Goal: Information Seeking & Learning: Find specific fact

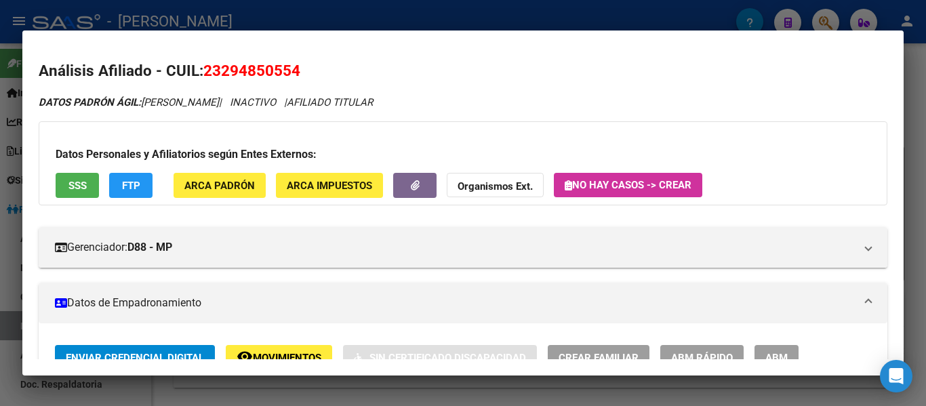
click at [371, 11] on div at bounding box center [463, 203] width 926 height 406
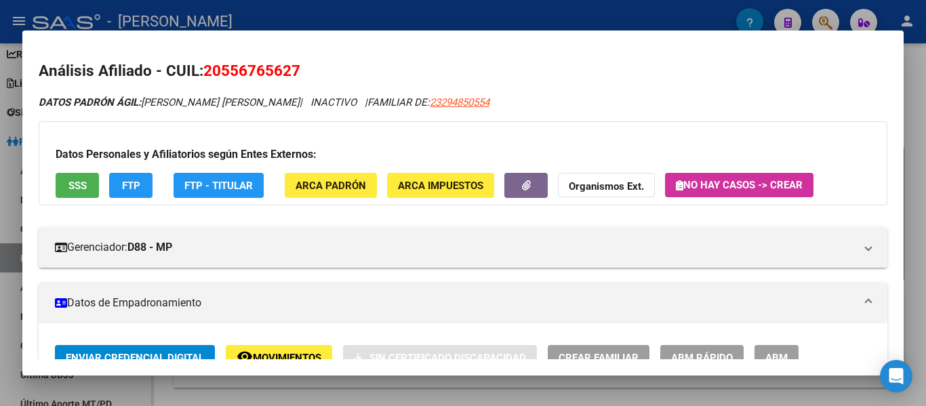
click at [451, 24] on div at bounding box center [463, 203] width 926 height 406
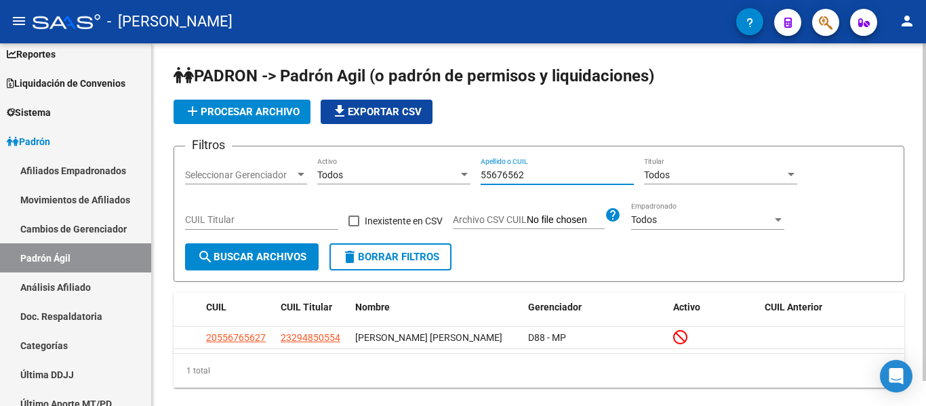
drag, startPoint x: 552, startPoint y: 176, endPoint x: 383, endPoint y: 161, distance: 170.1
click at [369, 164] on div "Filtros Seleccionar Gerenciador Seleccionar Gerenciador Todos Activo 55676562 A…" at bounding box center [538, 200] width 707 height 86
type input "55676562"
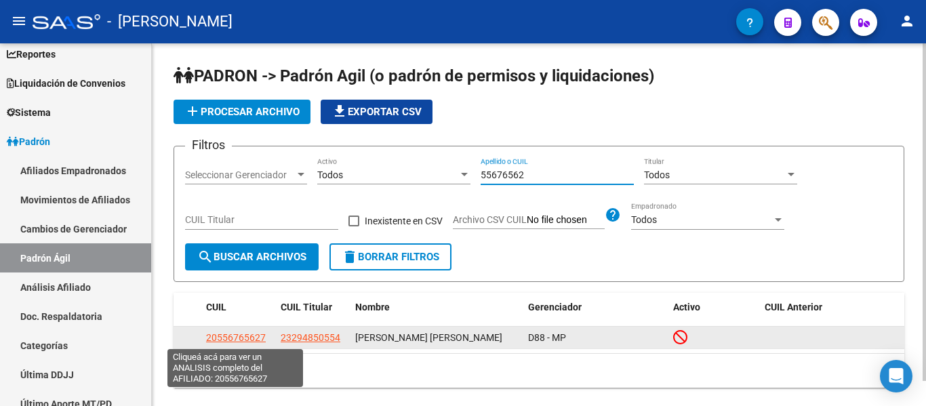
click at [232, 340] on span "20556765627" at bounding box center [236, 337] width 60 height 11
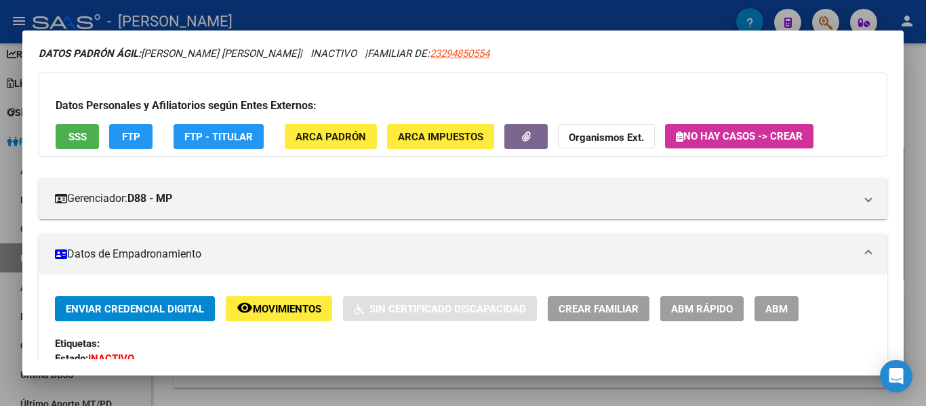
scroll to position [0, 0]
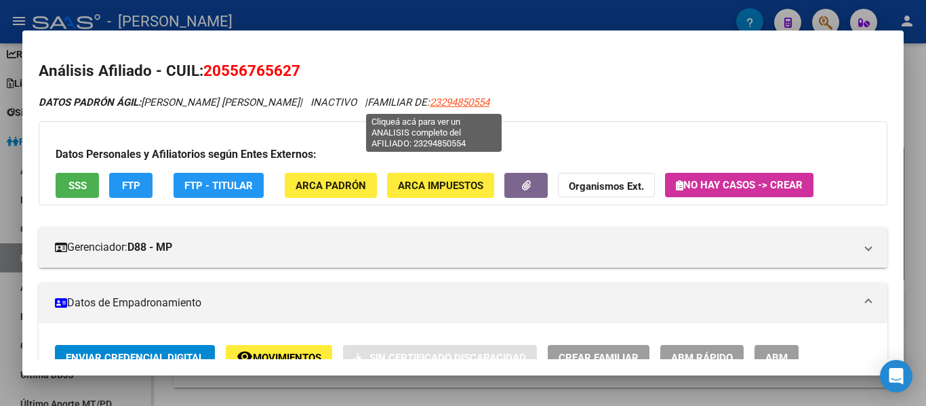
click at [430, 100] on span "23294850554" at bounding box center [460, 102] width 60 height 12
type textarea "23294850554"
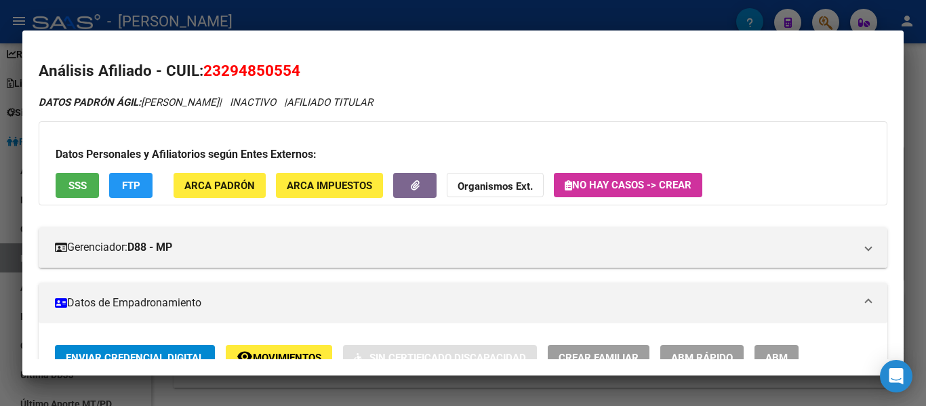
drag, startPoint x: 203, startPoint y: 69, endPoint x: 320, endPoint y: 75, distance: 117.4
click at [320, 75] on h2 "Análisis Afiliado - CUIL: 23294850554" at bounding box center [463, 71] width 848 height 23
copy span "23294850554"
click at [394, 14] on div at bounding box center [463, 203] width 926 height 406
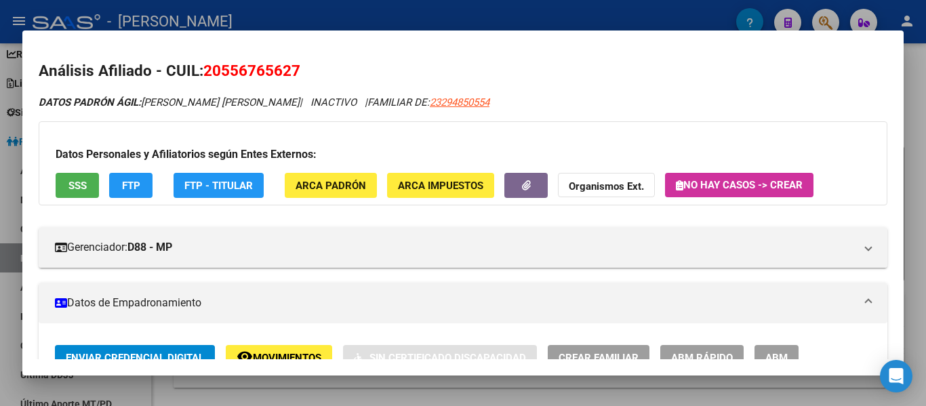
click at [443, 7] on div at bounding box center [463, 203] width 926 height 406
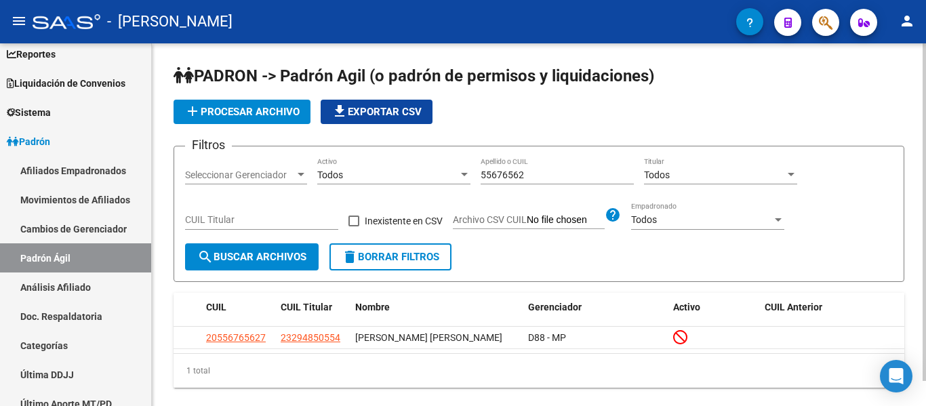
drag, startPoint x: 543, startPoint y: 176, endPoint x: 458, endPoint y: 165, distance: 86.1
click at [458, 165] on div "Filtros Seleccionar Gerenciador Seleccionar Gerenciador Todos Activo 55676562 A…" at bounding box center [538, 200] width 707 height 86
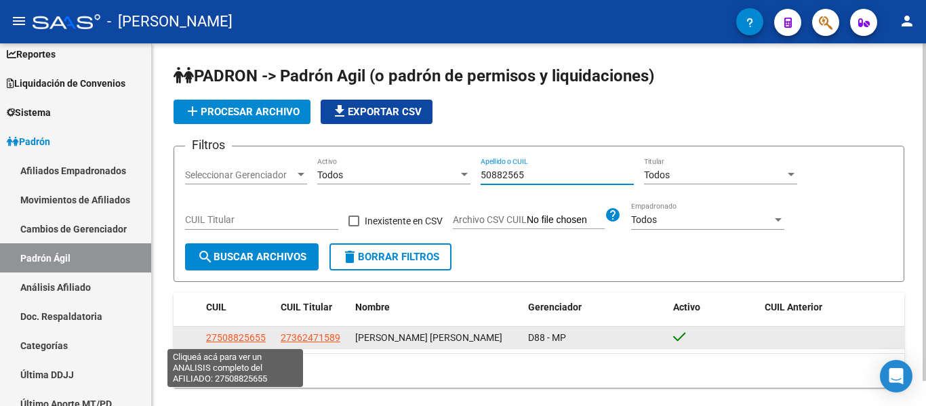
type input "50882565"
click at [251, 334] on span "27508825655" at bounding box center [236, 337] width 60 height 11
type textarea "27508825655"
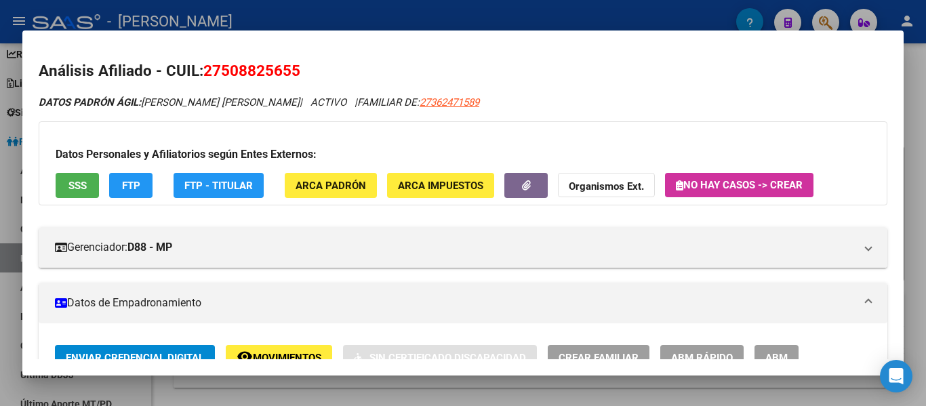
click at [294, 14] on div at bounding box center [463, 203] width 926 height 406
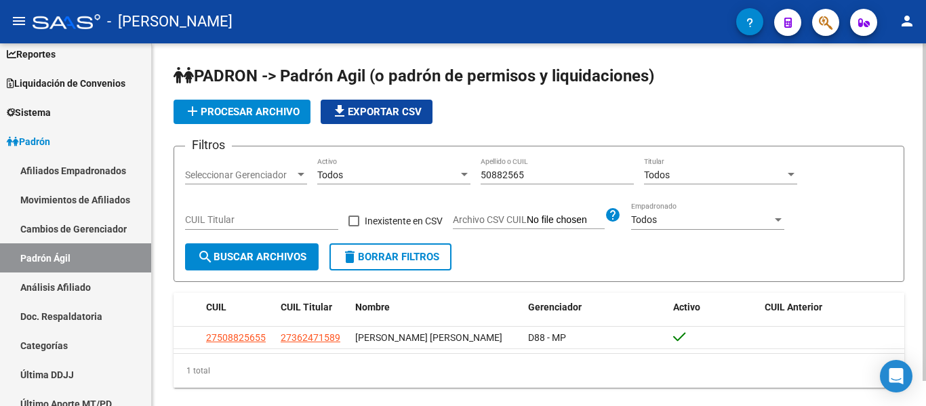
drag, startPoint x: 549, startPoint y: 175, endPoint x: 450, endPoint y: 175, distance: 98.9
click at [450, 175] on div "Filtros Seleccionar Gerenciador Seleccionar Gerenciador Todos Activo 50882565 A…" at bounding box center [538, 200] width 707 height 86
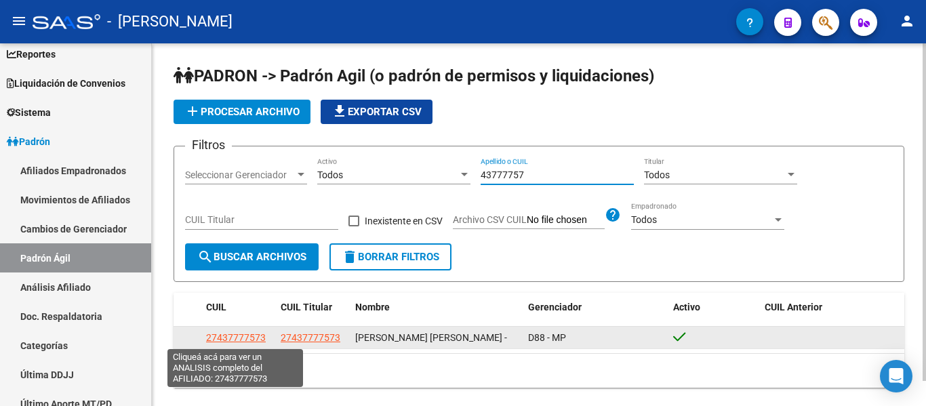
type input "43777757"
click at [237, 339] on span "27437777573" at bounding box center [236, 337] width 60 height 11
type textarea "27437777573"
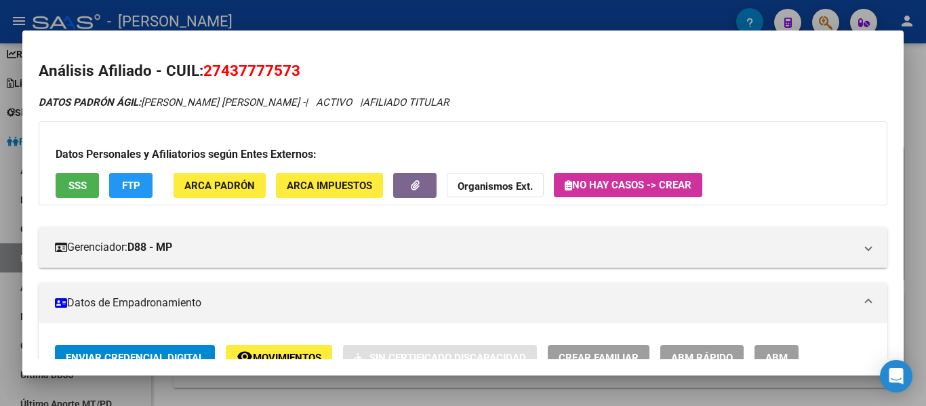
click at [390, 14] on div at bounding box center [463, 203] width 926 height 406
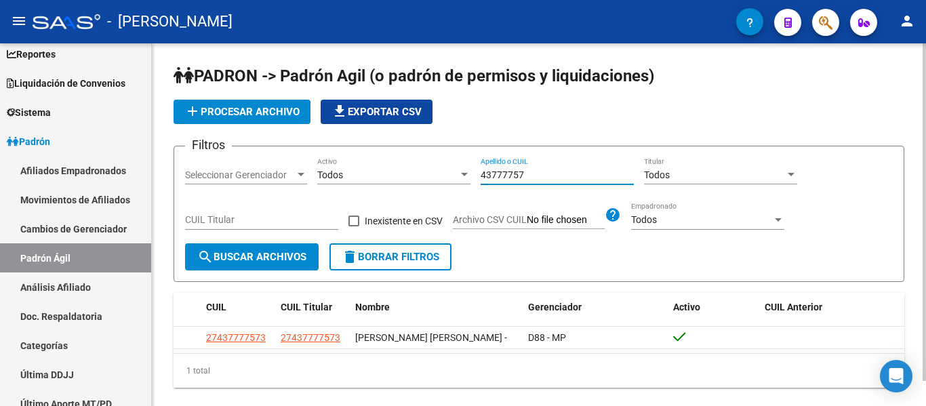
drag, startPoint x: 543, startPoint y: 175, endPoint x: 464, endPoint y: 178, distance: 79.4
click at [464, 178] on div "Filtros Seleccionar Gerenciador Seleccionar Gerenciador Todos Activo 43777757 A…" at bounding box center [538, 200] width 707 height 86
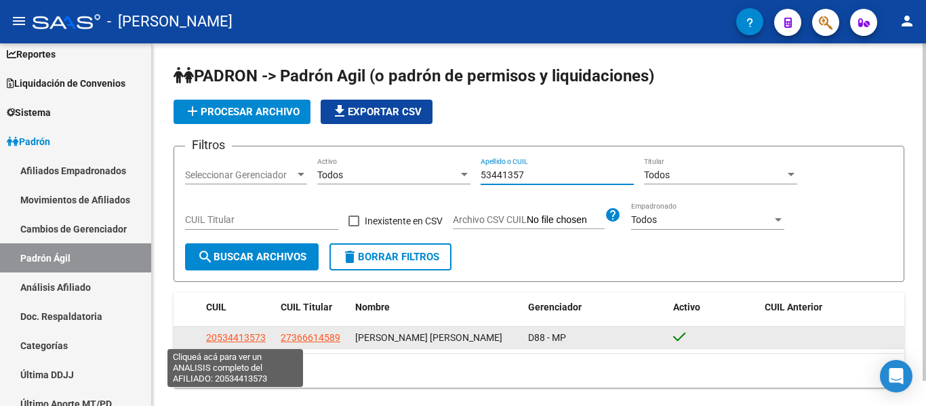
type input "53441357"
click at [223, 339] on span "20534413573" at bounding box center [236, 337] width 60 height 11
type textarea "20534413573"
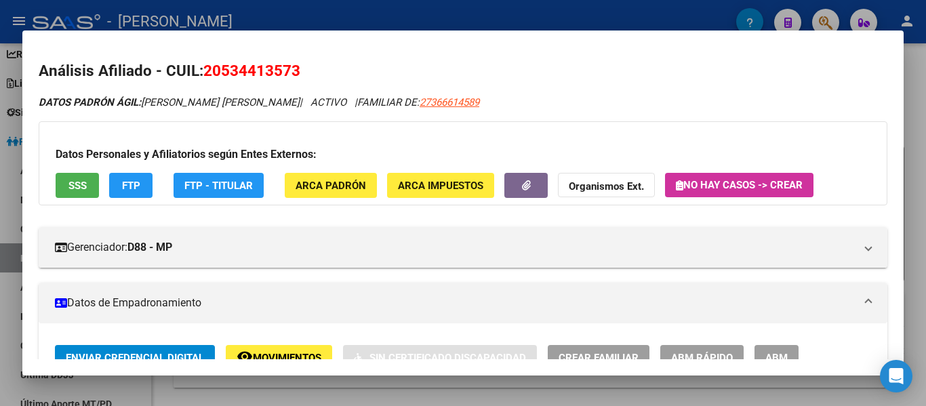
click at [503, 19] on div at bounding box center [463, 203] width 926 height 406
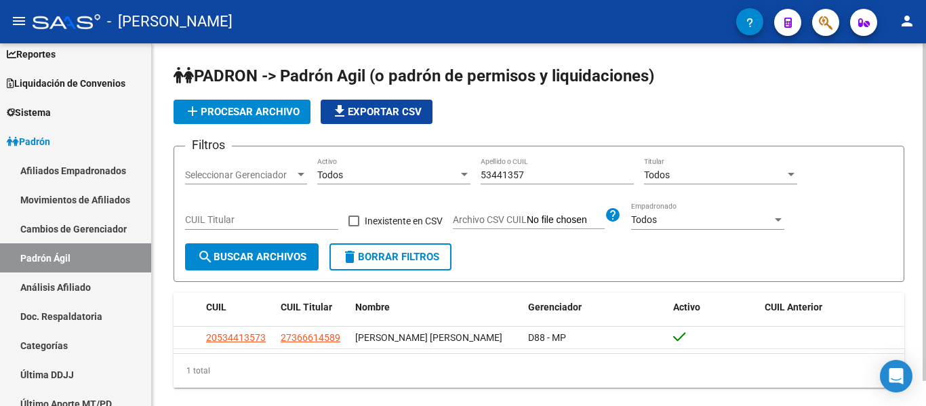
drag, startPoint x: 559, startPoint y: 178, endPoint x: 421, endPoint y: 194, distance: 138.4
click at [421, 194] on div "Filtros Seleccionar Gerenciador Seleccionar Gerenciador Todos Activo 53441357 A…" at bounding box center [538, 200] width 707 height 86
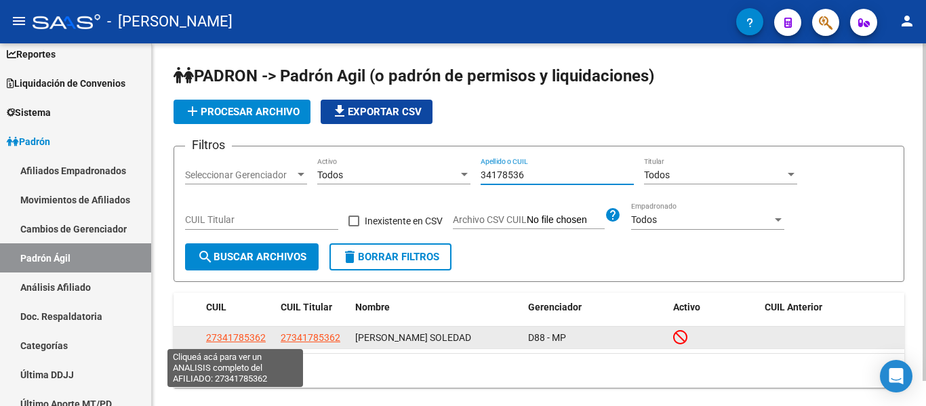
type input "34178536"
click at [228, 340] on span "27341785362" at bounding box center [236, 337] width 60 height 11
type textarea "27341785362"
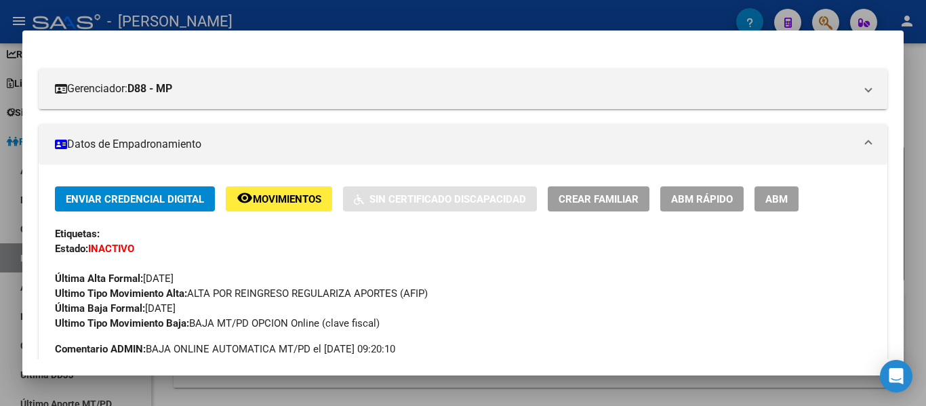
scroll to position [203, 0]
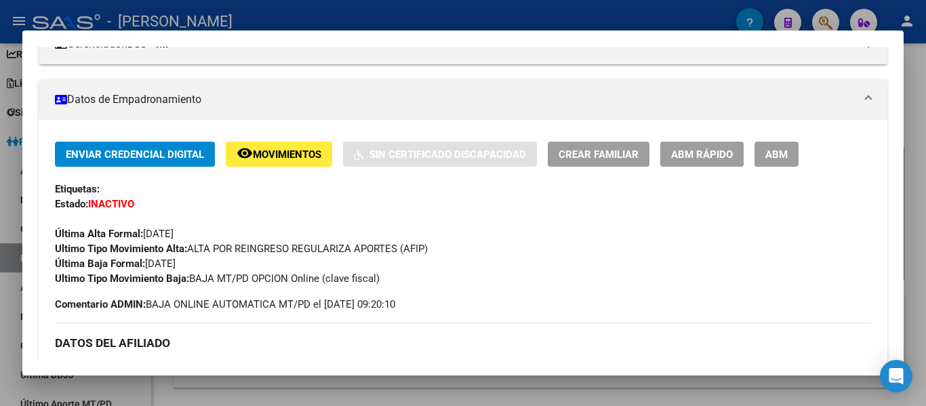
click at [344, 16] on div at bounding box center [463, 203] width 926 height 406
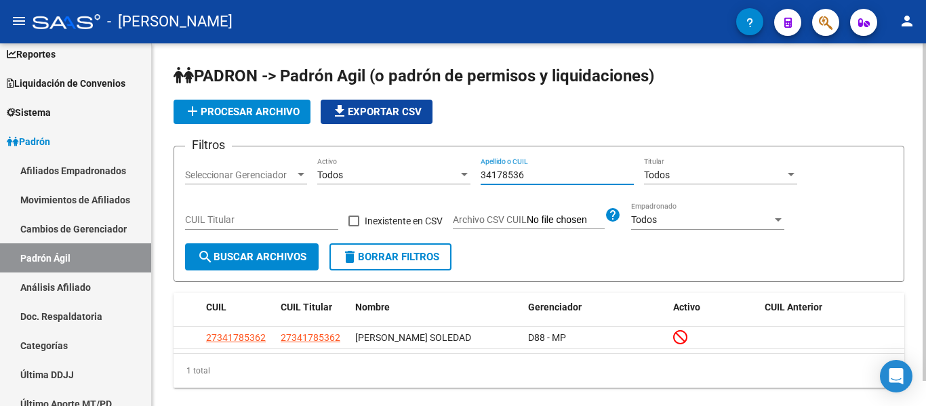
drag, startPoint x: 530, startPoint y: 173, endPoint x: 461, endPoint y: 172, distance: 68.5
click at [461, 172] on div "Filtros Seleccionar Gerenciador Seleccionar Gerenciador Todos Activo 34178536 A…" at bounding box center [538, 200] width 707 height 86
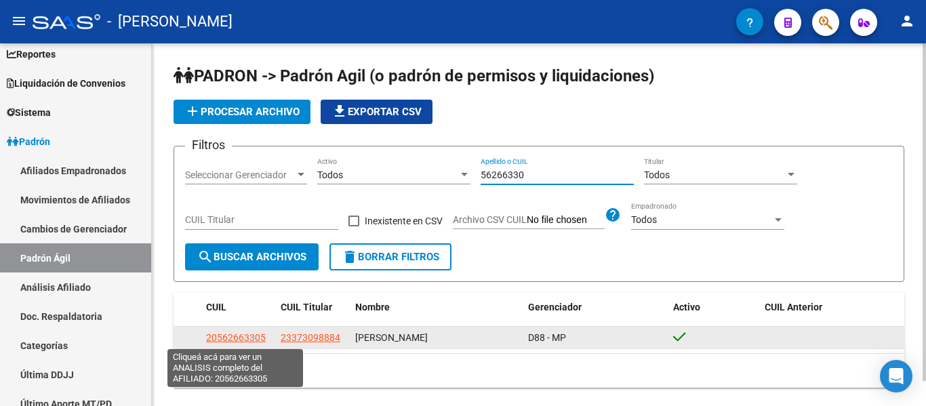
type input "56266330"
click at [233, 338] on span "20562663305" at bounding box center [236, 337] width 60 height 11
type textarea "20562663305"
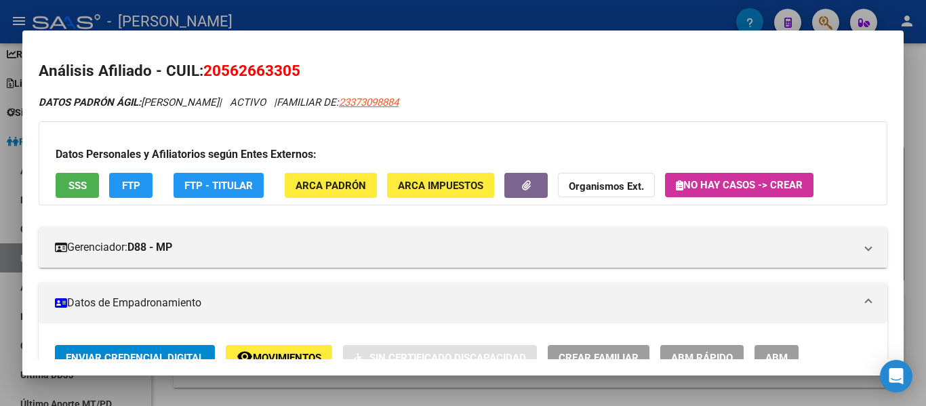
click at [320, 22] on div at bounding box center [463, 203] width 926 height 406
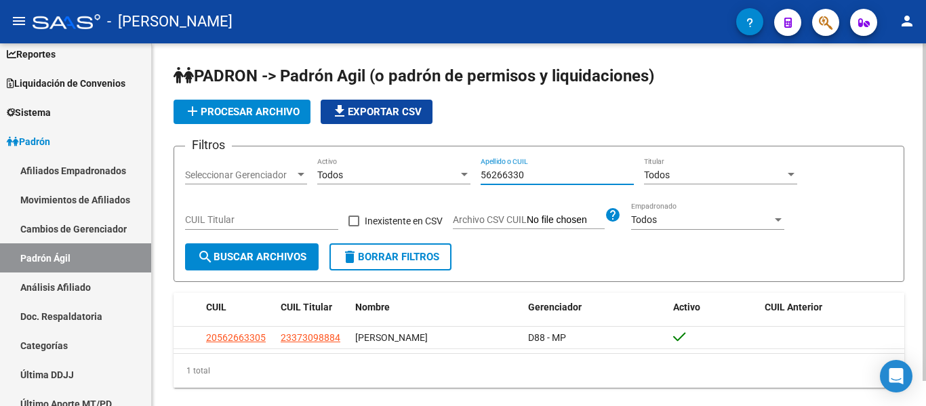
drag, startPoint x: 565, startPoint y: 173, endPoint x: 399, endPoint y: 178, distance: 166.1
click at [399, 178] on div "Filtros Seleccionar Gerenciador Seleccionar Gerenciador Todos Activo 56266330 A…" at bounding box center [538, 200] width 707 height 86
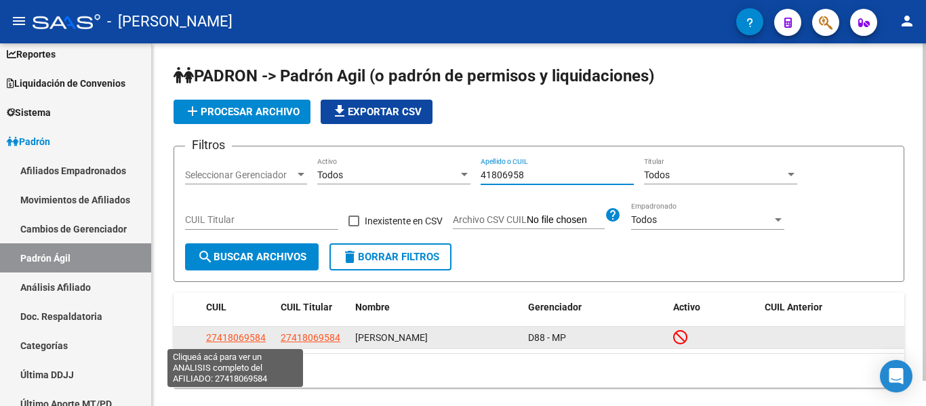
type input "41806958"
click at [237, 338] on span "27418069584" at bounding box center [236, 337] width 60 height 11
type textarea "27418069584"
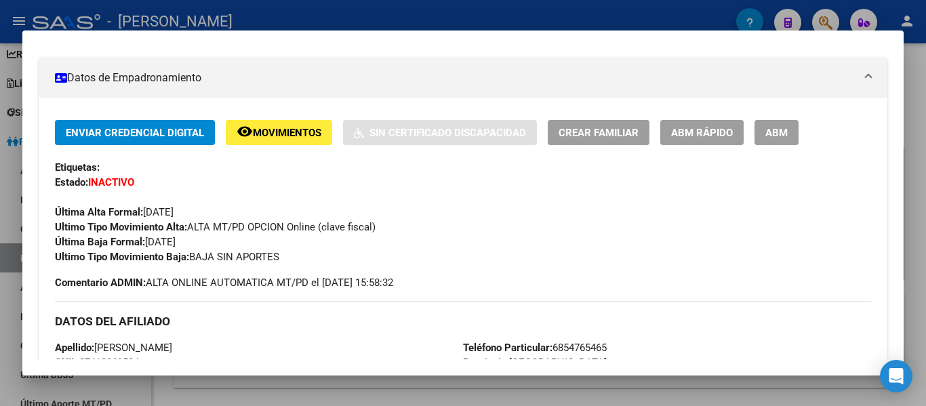
scroll to position [136, 0]
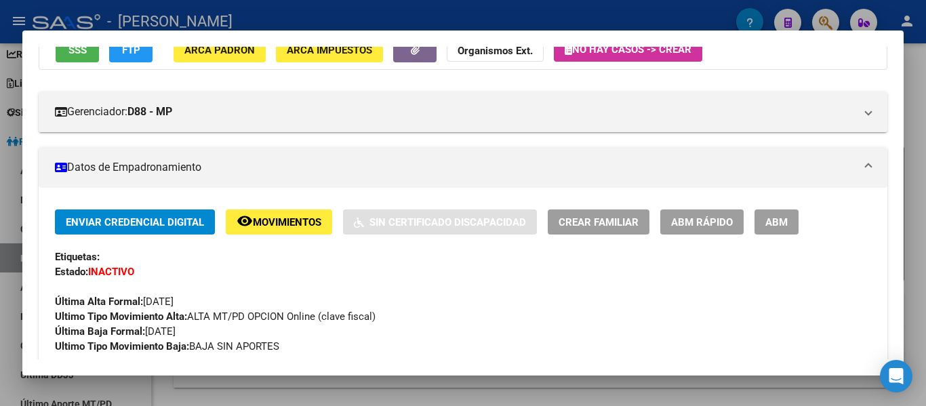
click at [465, 26] on div at bounding box center [463, 203] width 926 height 406
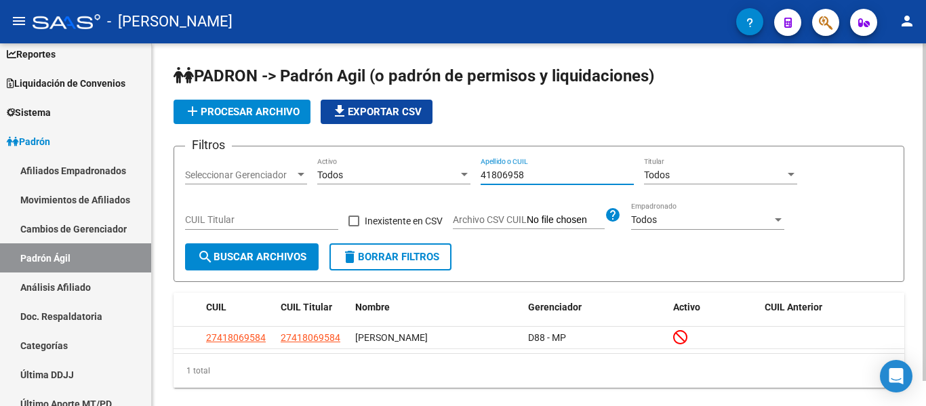
drag, startPoint x: 531, startPoint y: 170, endPoint x: 427, endPoint y: 197, distance: 107.8
click at [428, 197] on div "Filtros Seleccionar Gerenciador Seleccionar Gerenciador Todos Activo 41806958 A…" at bounding box center [538, 200] width 707 height 86
drag, startPoint x: 539, startPoint y: 171, endPoint x: 461, endPoint y: 181, distance: 77.8
click at [461, 181] on div "Filtros Seleccionar Gerenciador Seleccionar Gerenciador Todos Activo 50717234 A…" at bounding box center [538, 200] width 707 height 86
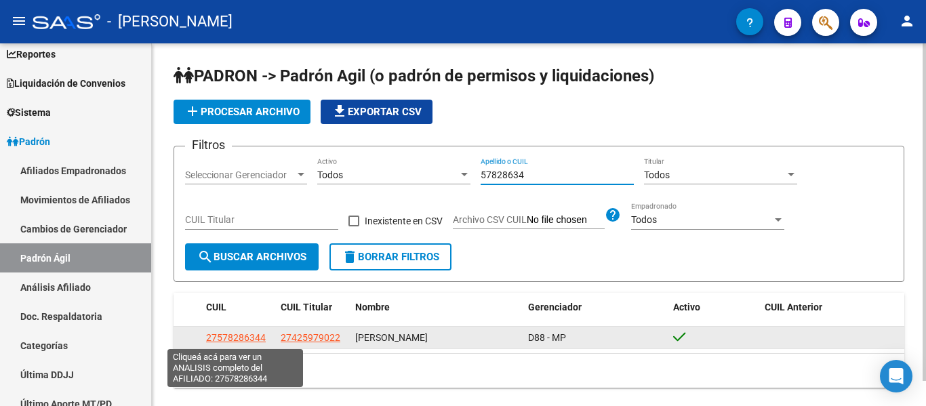
type input "57828634"
click at [253, 339] on span "27578286344" at bounding box center [236, 337] width 60 height 11
type textarea "27578286344"
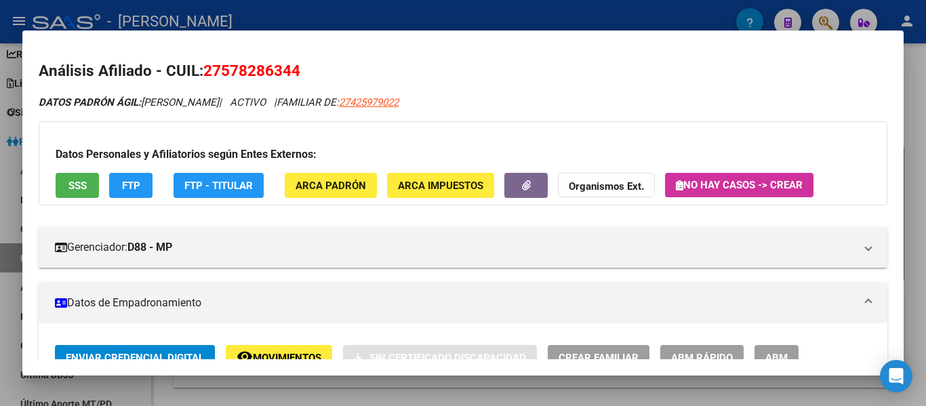
click at [475, 12] on div at bounding box center [463, 203] width 926 height 406
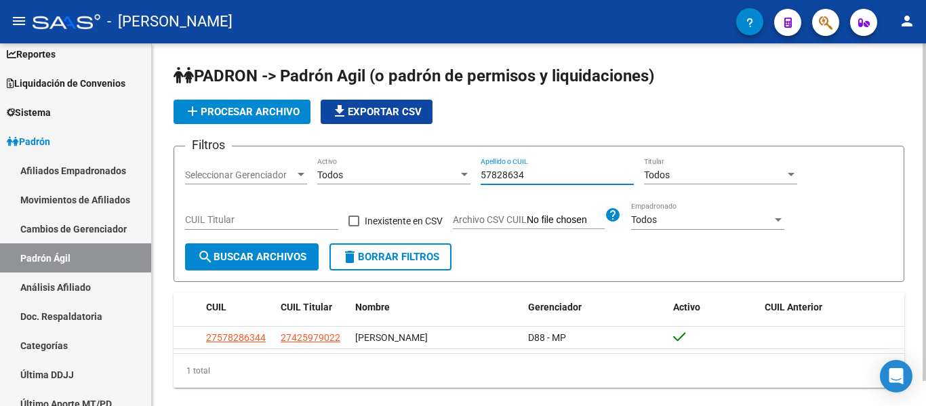
drag, startPoint x: 549, startPoint y: 169, endPoint x: 487, endPoint y: 182, distance: 62.9
click at [487, 182] on div "57828634 Apellido o CUIL" at bounding box center [556, 170] width 153 height 27
type input "5"
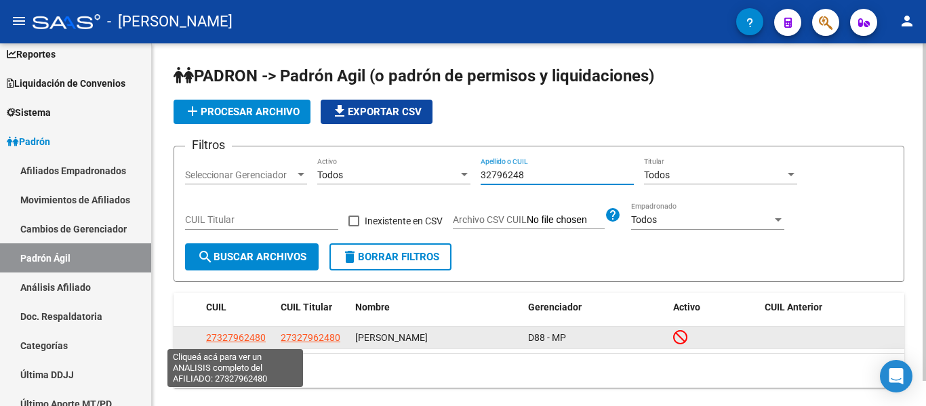
type input "32796248"
click at [245, 337] on span "27327962480" at bounding box center [236, 337] width 60 height 11
type textarea "27327962480"
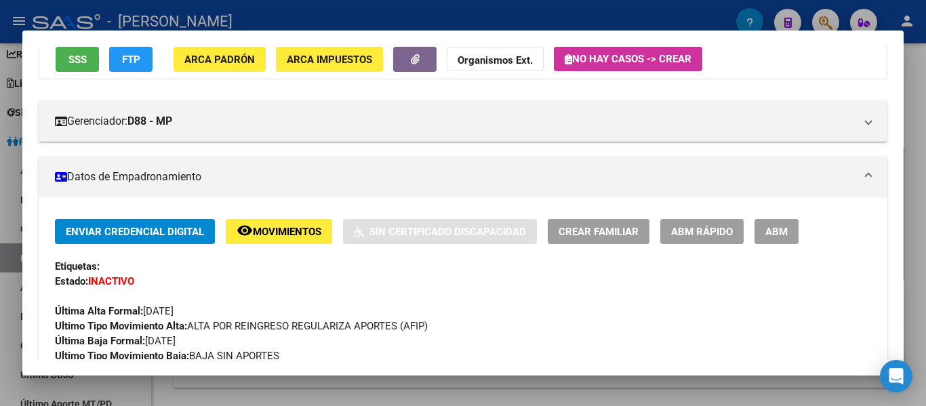
scroll to position [0, 0]
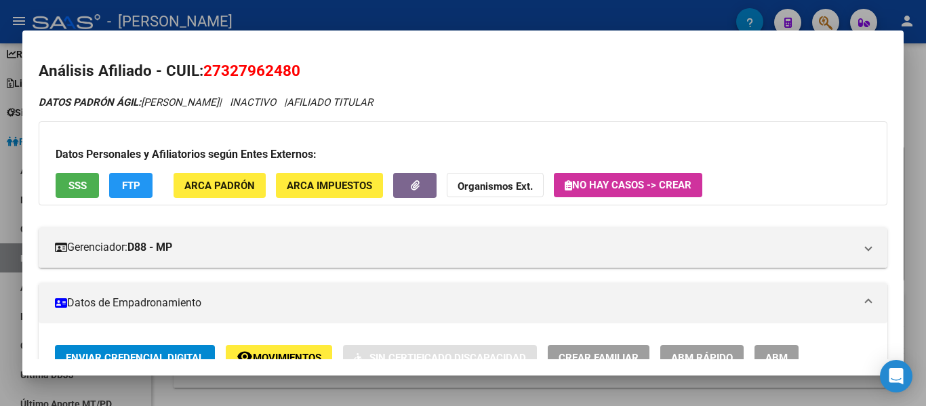
drag, startPoint x: 205, startPoint y: 67, endPoint x: 309, endPoint y: 59, distance: 104.7
click at [309, 60] on h2 "Análisis Afiliado - CUIL: 27327962480" at bounding box center [463, 71] width 848 height 23
copy span "27327962480"
click at [344, 11] on div at bounding box center [463, 203] width 926 height 406
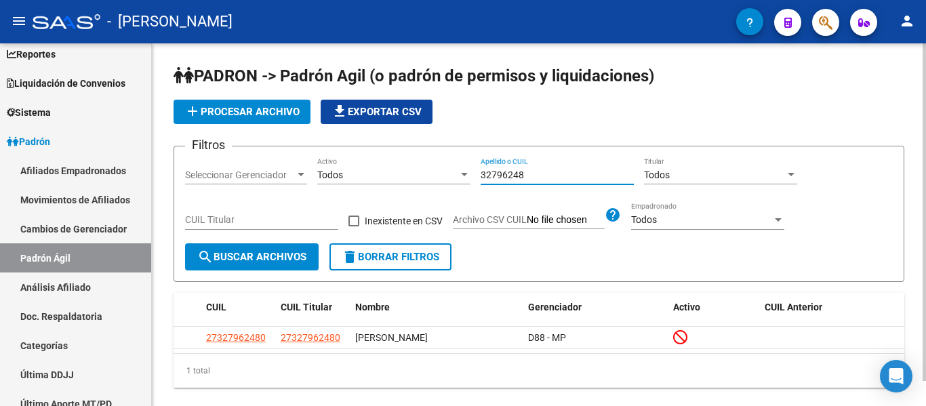
drag, startPoint x: 529, startPoint y: 169, endPoint x: 419, endPoint y: 169, distance: 109.1
click at [419, 169] on div "Filtros Seleccionar Gerenciador Seleccionar Gerenciador Todos Activo 32796248 A…" at bounding box center [538, 200] width 707 height 86
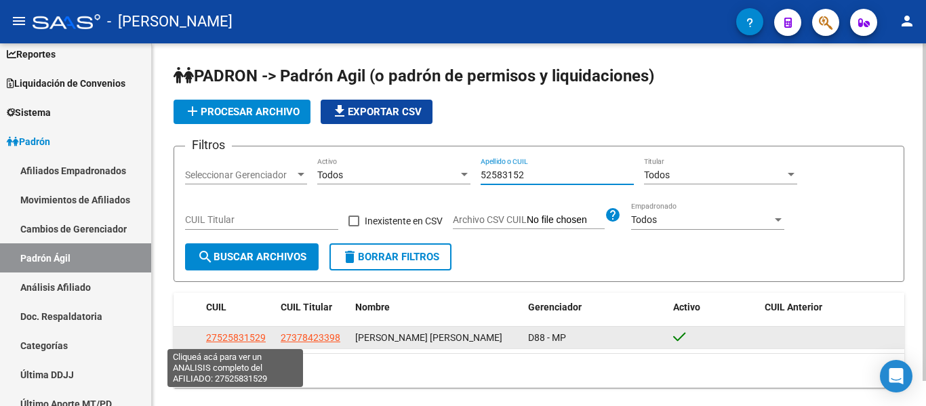
type input "52583152"
click at [230, 335] on span "27525831529" at bounding box center [236, 337] width 60 height 11
type textarea "27525831529"
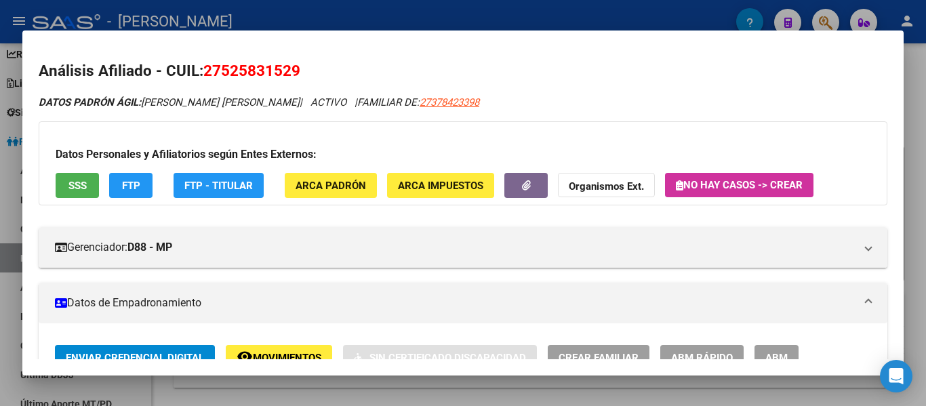
click at [334, 24] on div at bounding box center [463, 203] width 926 height 406
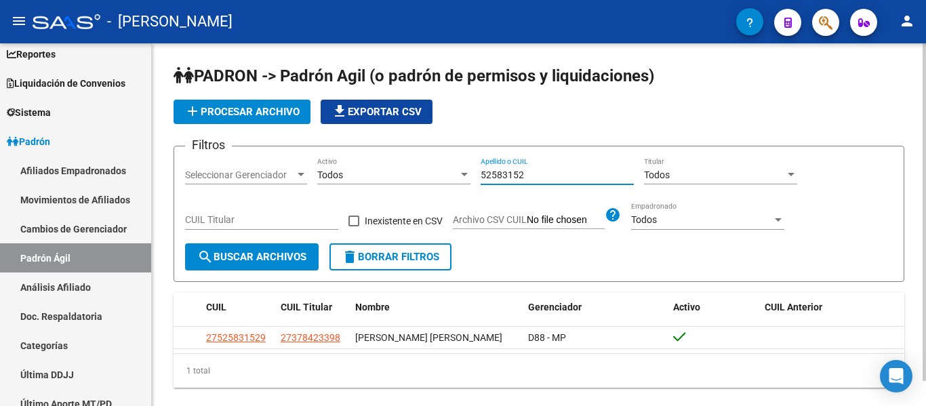
drag, startPoint x: 543, startPoint y: 177, endPoint x: 408, endPoint y: 155, distance: 137.3
click at [408, 155] on form "Filtros Seleccionar Gerenciador Seleccionar Gerenciador Todos Activo 52583152 A…" at bounding box center [538, 214] width 730 height 136
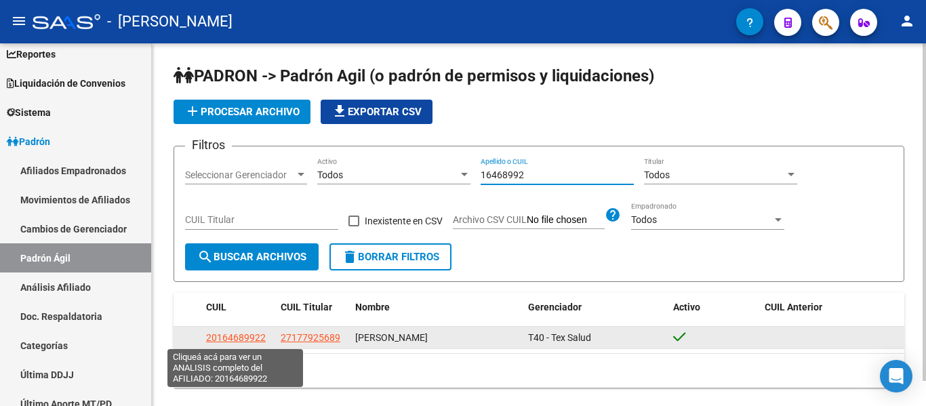
type input "16468992"
click at [250, 337] on span "20164689922" at bounding box center [236, 337] width 60 height 11
type textarea "20164689922"
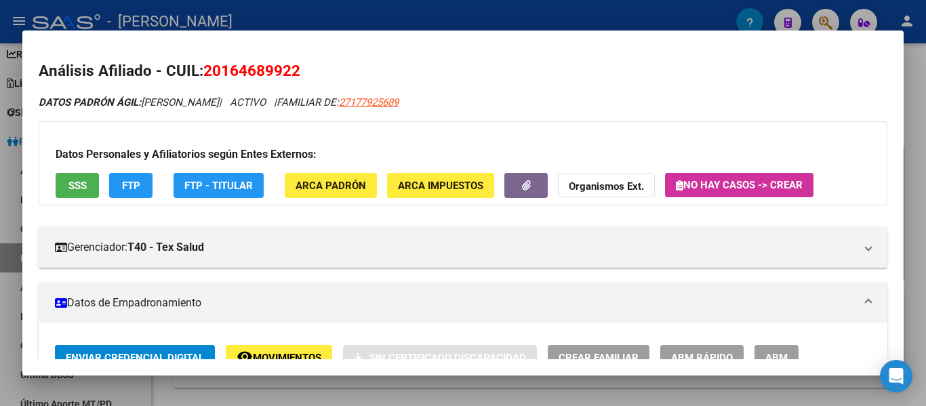
click at [306, 21] on div at bounding box center [463, 203] width 926 height 406
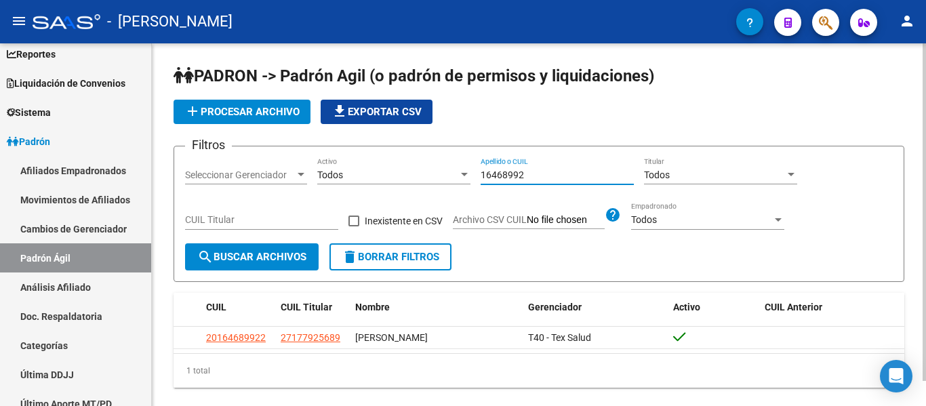
drag, startPoint x: 537, startPoint y: 177, endPoint x: 503, endPoint y: 180, distance: 33.3
click at [503, 180] on input "16468992" at bounding box center [556, 175] width 153 height 12
type input "1"
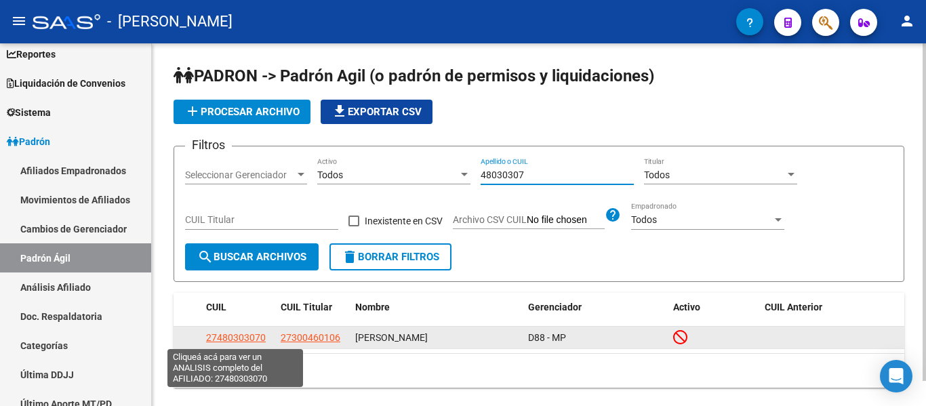
type input "48030307"
click at [255, 338] on span "27480303070" at bounding box center [236, 337] width 60 height 11
type textarea "27480303070"
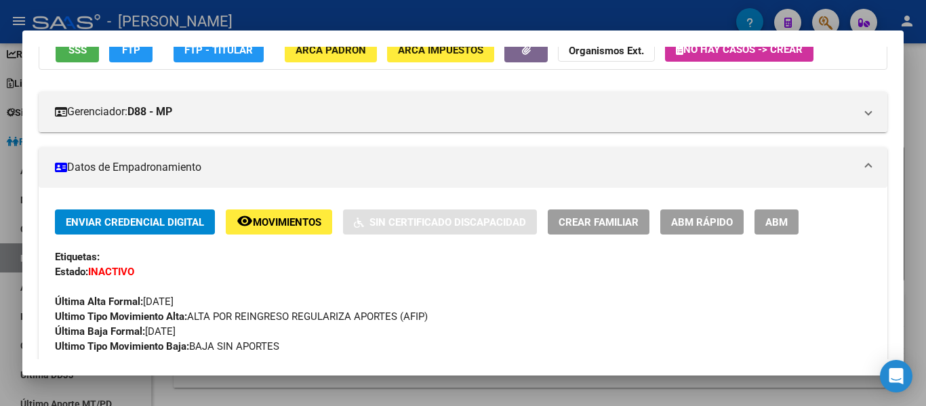
scroll to position [203, 0]
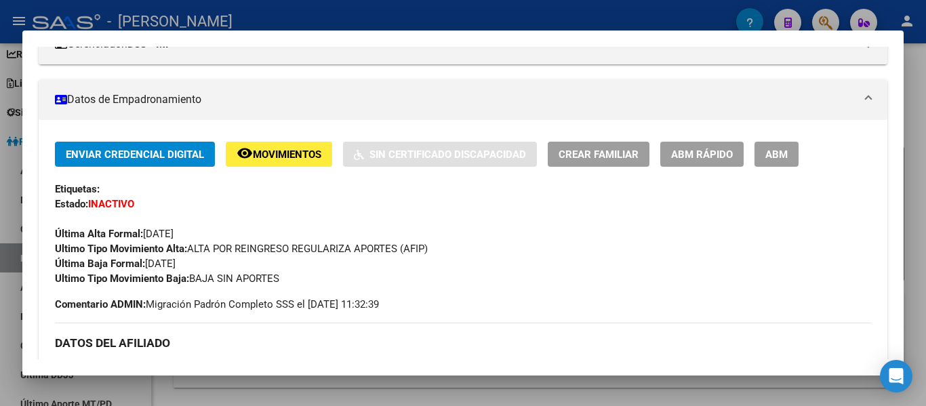
click at [247, 12] on div at bounding box center [463, 203] width 926 height 406
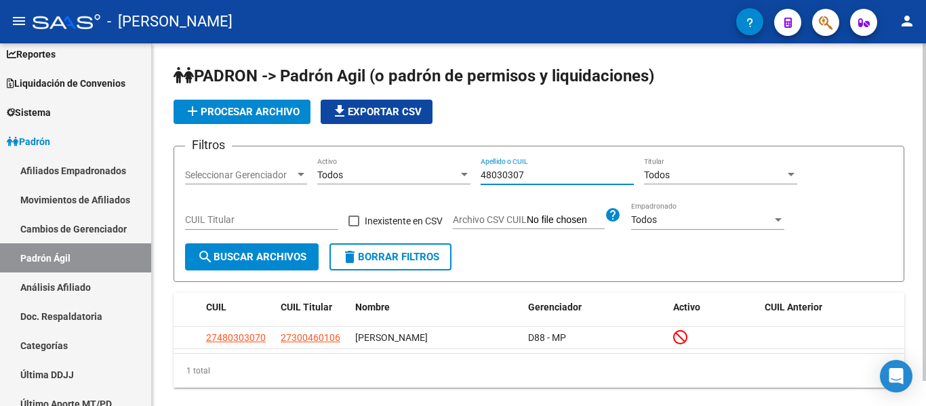
drag, startPoint x: 531, startPoint y: 174, endPoint x: 415, endPoint y: 167, distance: 115.4
click at [415, 167] on div "Filtros Seleccionar Gerenciador Seleccionar Gerenciador Todos Activo 48030307 A…" at bounding box center [538, 200] width 707 height 86
type input "52602696"
